Goal: Information Seeking & Learning: Learn about a topic

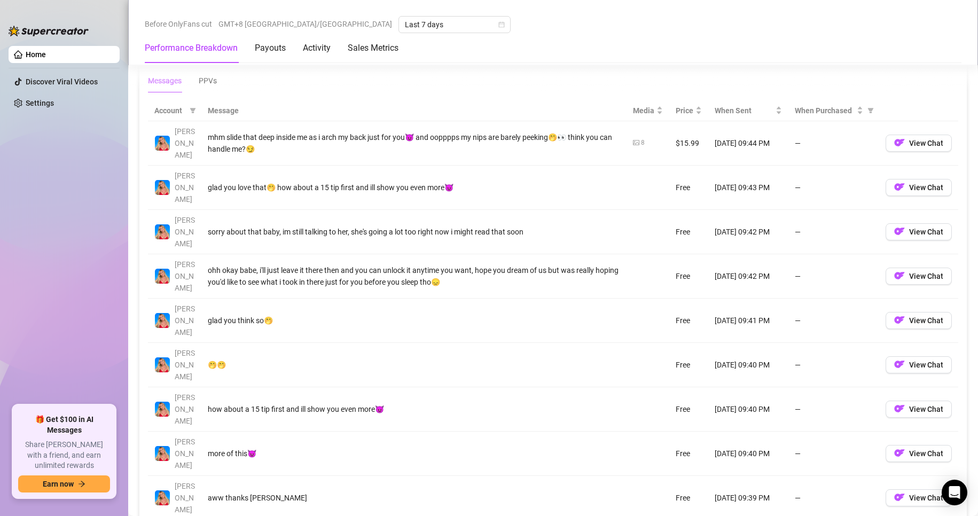
scroll to position [989, 0]
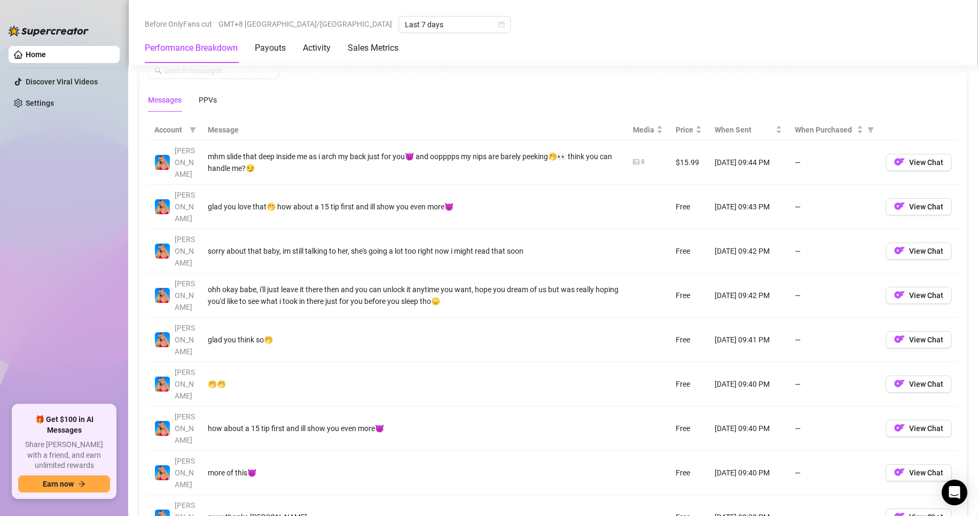
click at [225, 128] on th "Message" at bounding box center [413, 130] width 425 height 21
click at [213, 98] on div "PPVs" at bounding box center [208, 100] width 18 height 12
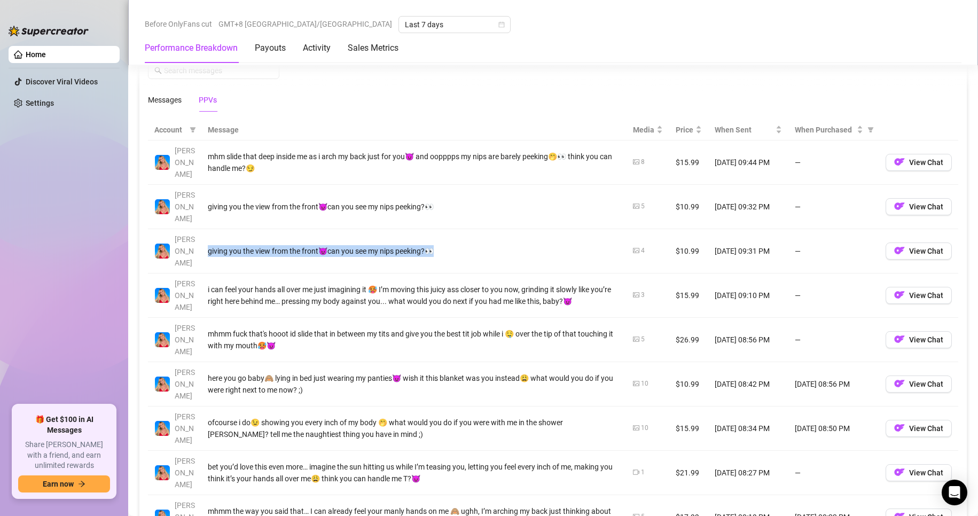
drag, startPoint x: 209, startPoint y: 219, endPoint x: 460, endPoint y: 217, distance: 250.1
click at [460, 245] on div "giving you the view from the front😈can you see my nips peeking?👀" at bounding box center [414, 251] width 413 height 12
copy div "giving you the view from the front😈can you see my nips peeking?👀"
click at [281, 229] on td "giving you the view from the front😈can you see my nips peeking?👀" at bounding box center [413, 251] width 425 height 44
click at [283, 245] on div "giving you the view from the front😈can you see my nips peeking?👀" at bounding box center [414, 251] width 413 height 12
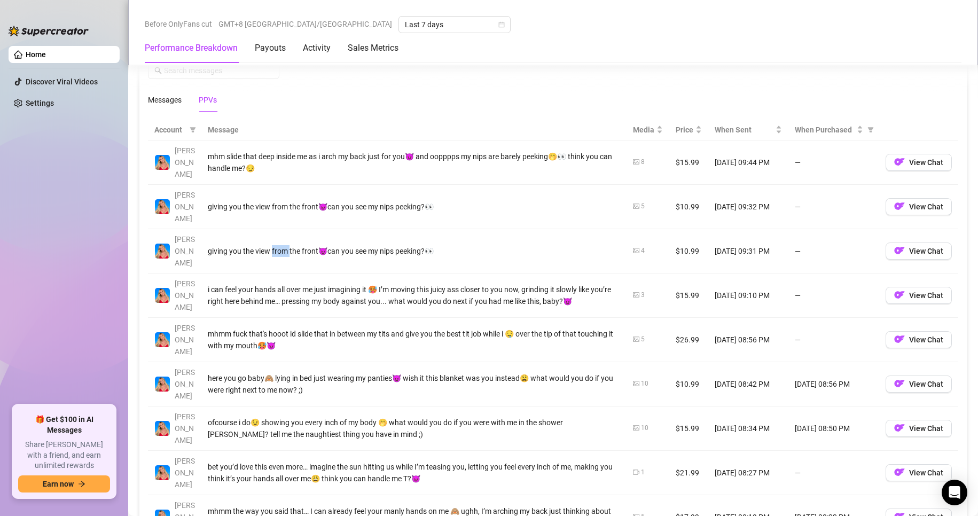
click at [283, 245] on div "giving you the view from the front😈can you see my nips peeking?👀" at bounding box center [414, 251] width 413 height 12
copy tr "giving you the view from the front😈can you see my nips peeking?👀"
